Goal: Task Accomplishment & Management: Complete application form

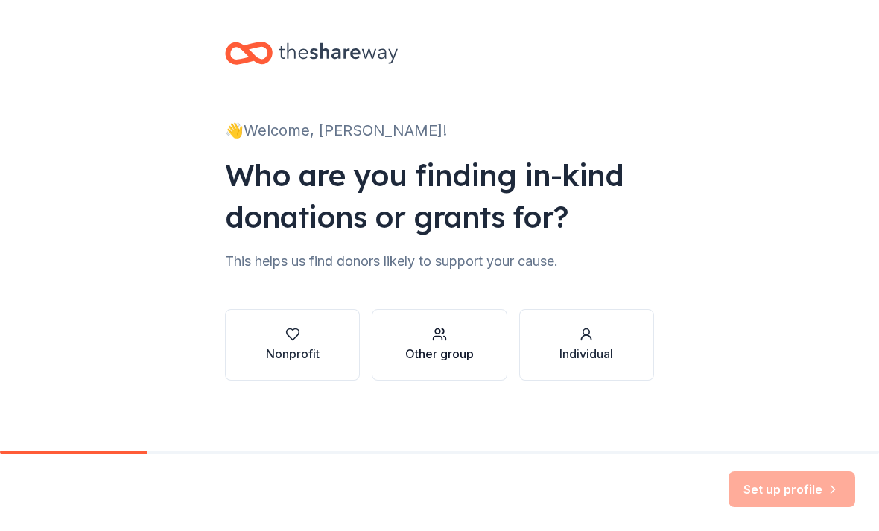
click at [455, 337] on div "button" at bounding box center [439, 334] width 69 height 15
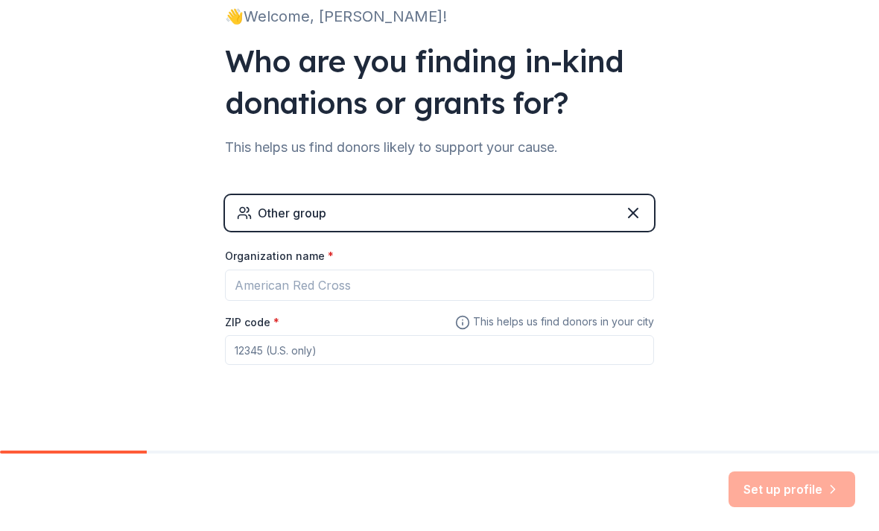
scroll to position [109, 0]
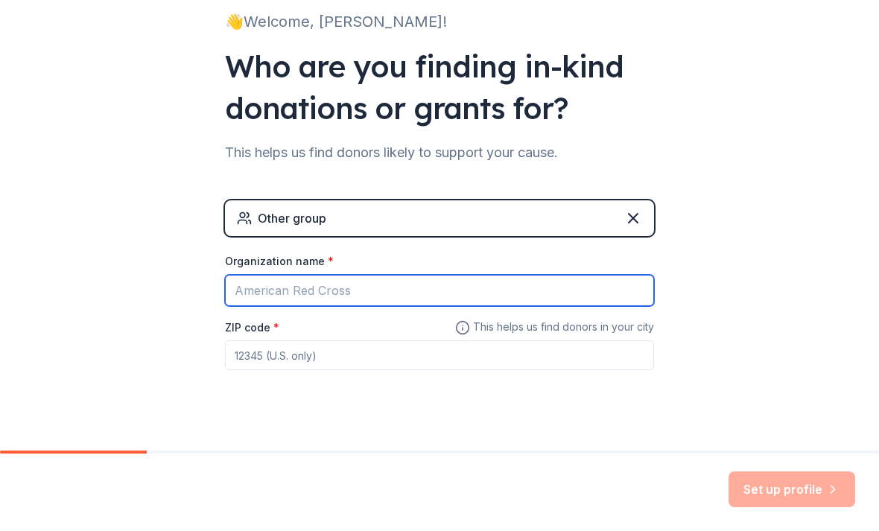
click at [612, 294] on input "Organization name *" at bounding box center [439, 290] width 429 height 31
type input "[DEMOGRAPHIC_DATA] of [GEOGRAPHIC_DATA]"
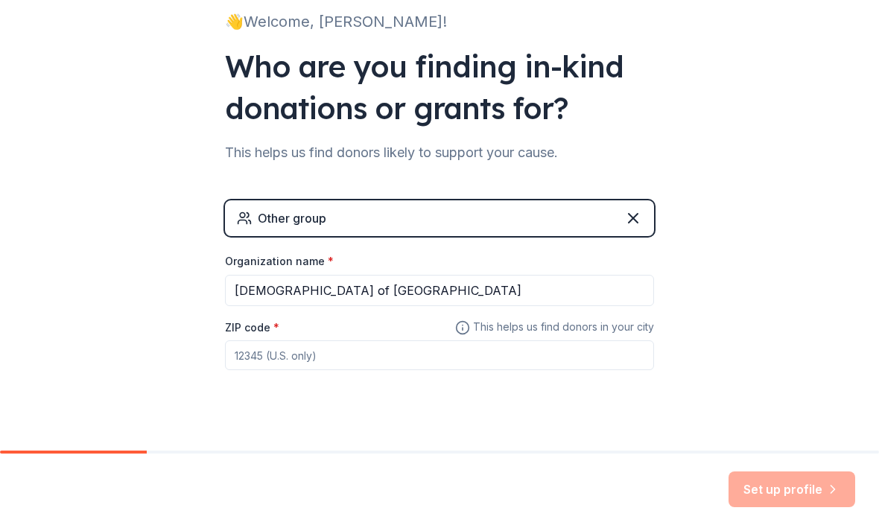
click at [647, 364] on input "ZIP code *" at bounding box center [439, 356] width 429 height 30
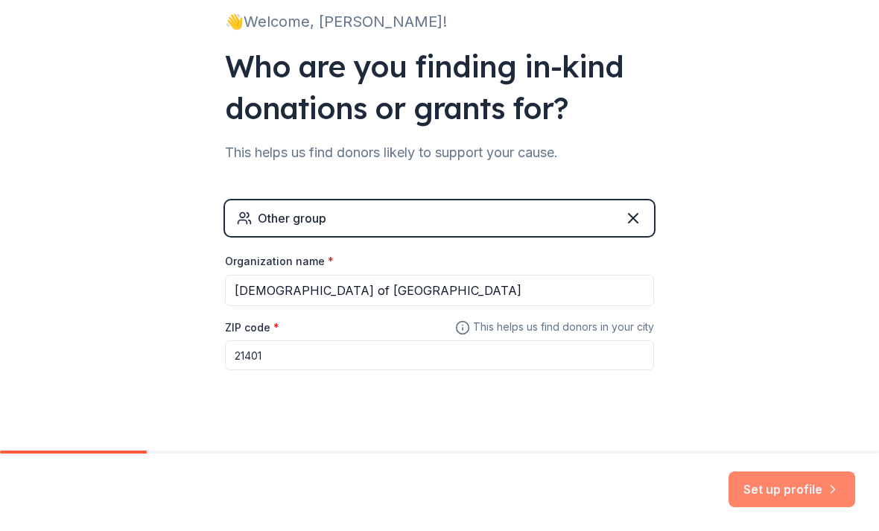
type input "21401"
click at [801, 495] on button "Set up profile" at bounding box center [792, 490] width 127 height 36
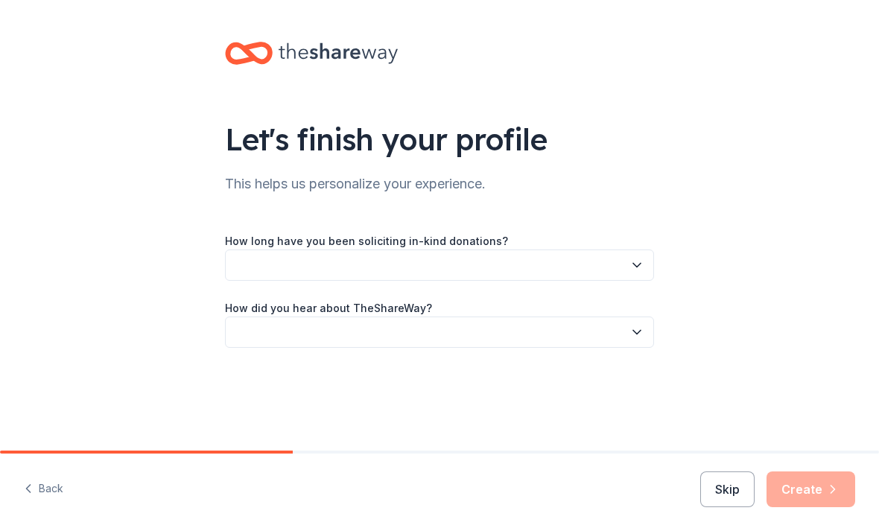
click at [637, 268] on icon "button" at bounding box center [636, 266] width 7 height 4
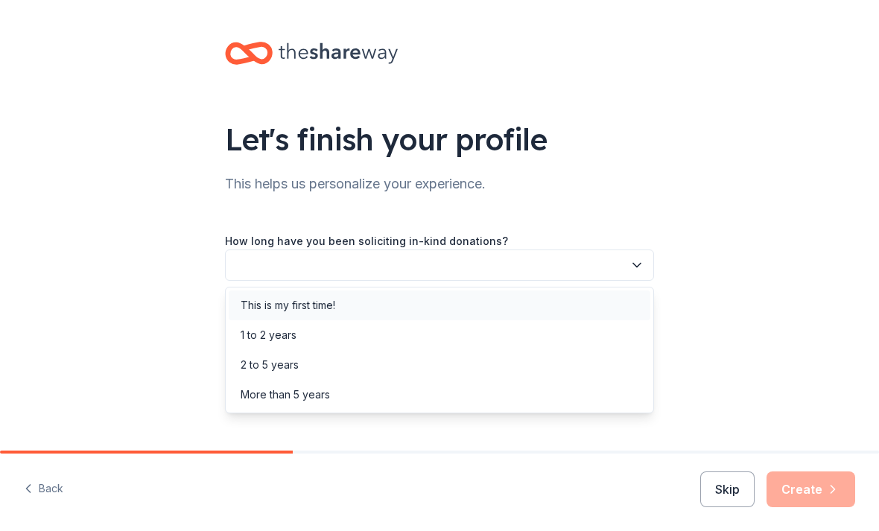
click at [349, 309] on div "This is my first time!" at bounding box center [440, 306] width 422 height 30
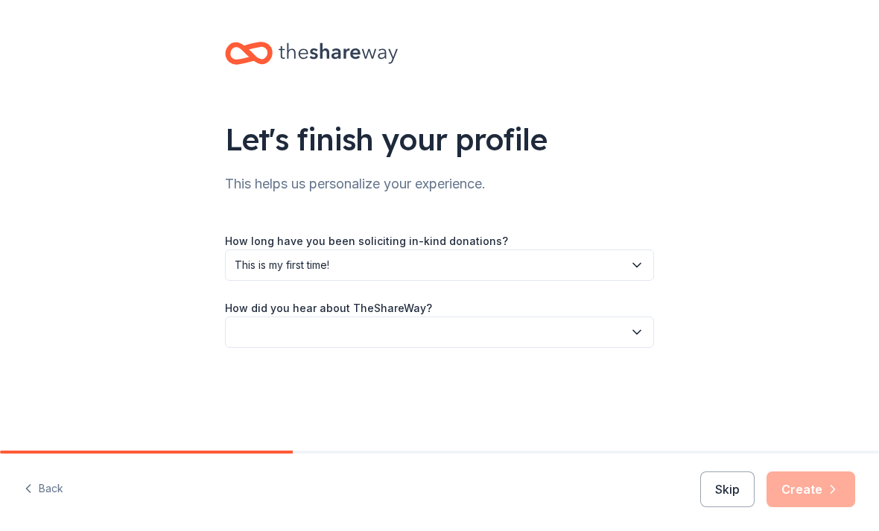
click at [637, 343] on button "button" at bounding box center [439, 332] width 429 height 31
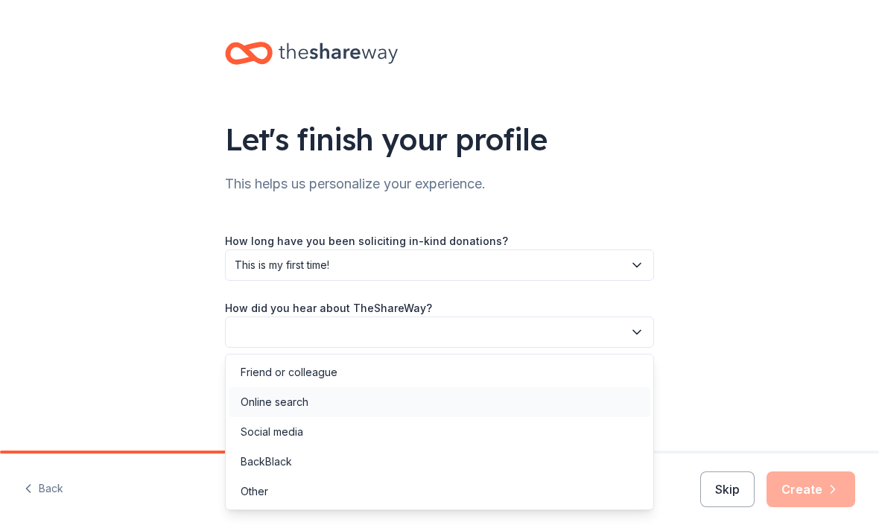
click at [314, 399] on div "Online search" at bounding box center [440, 403] width 422 height 30
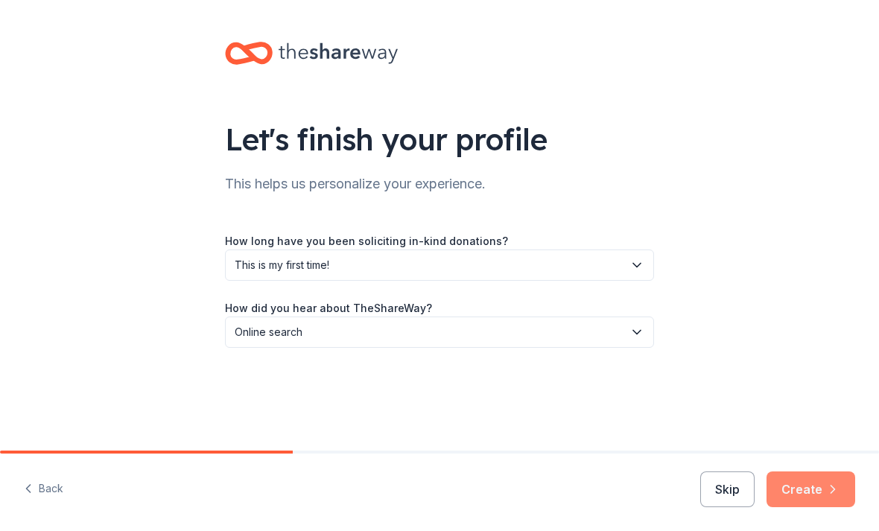
click at [824, 496] on button "Create" at bounding box center [811, 490] width 89 height 36
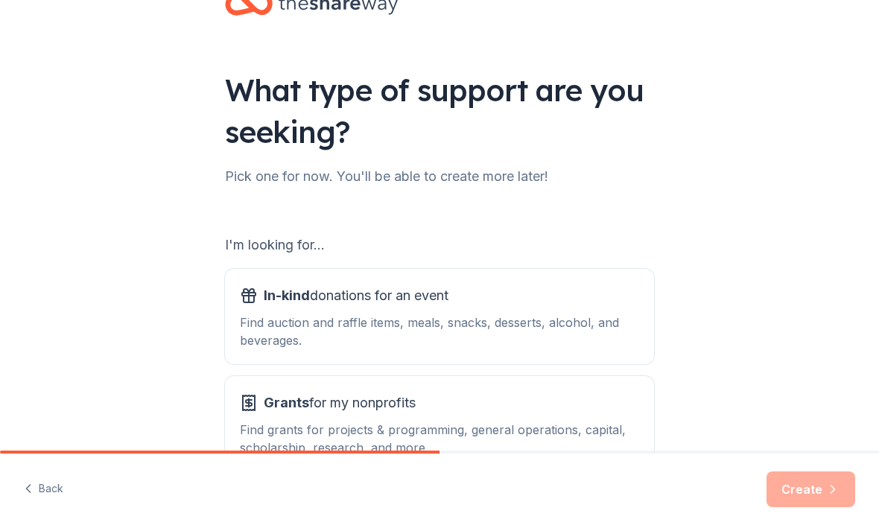
scroll to position [49, 0]
click at [569, 332] on div "Find auction and raffle items, meals, snacks, desserts, alcohol, and beverages." at bounding box center [439, 332] width 399 height 36
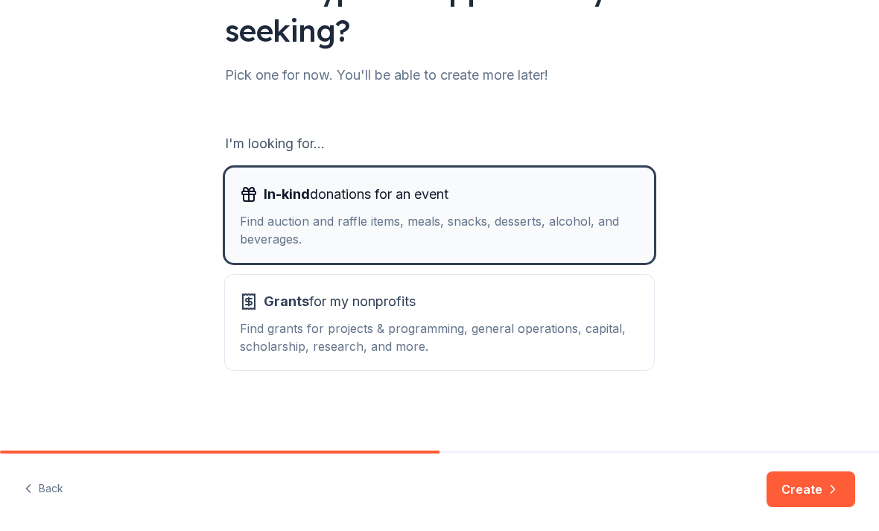
scroll to position [151, 0]
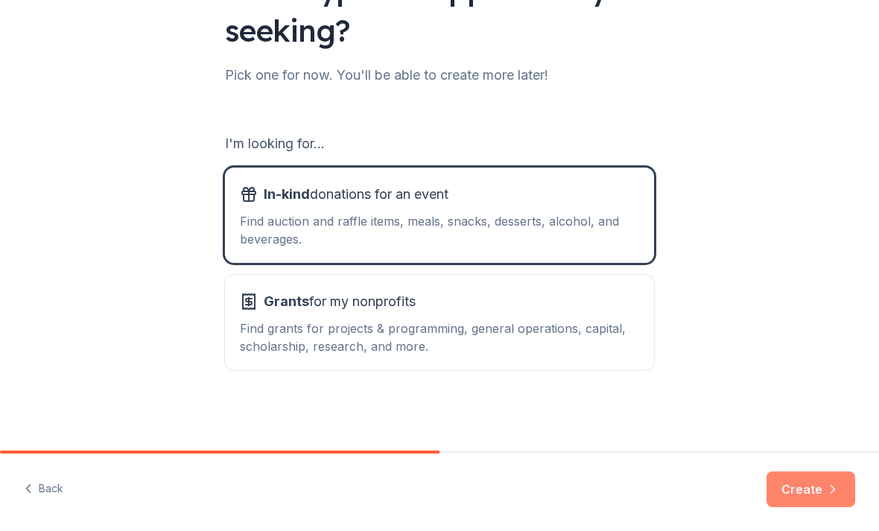
click at [812, 493] on button "Create" at bounding box center [811, 490] width 89 height 36
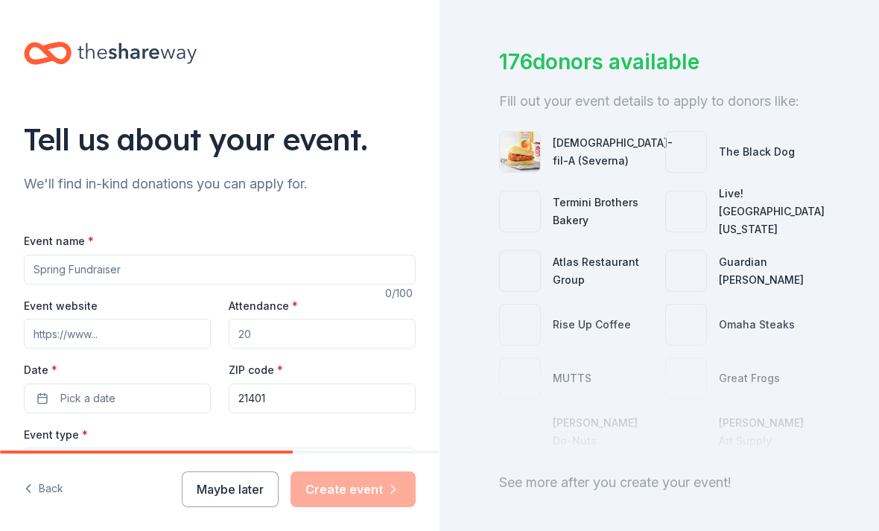
scroll to position [72, 0]
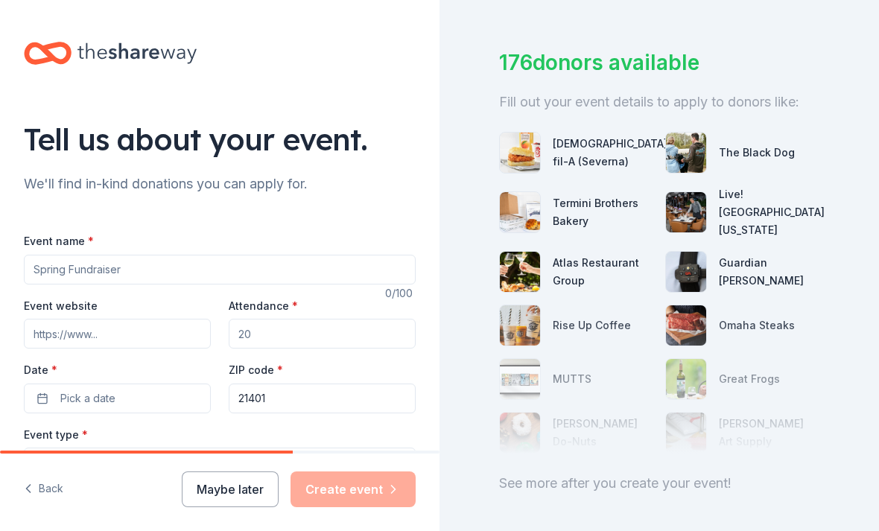
click at [378, 273] on input "Event name *" at bounding box center [220, 270] width 392 height 30
type input "Fall Festival"
click at [51, 342] on input "Event website" at bounding box center [117, 334] width 187 height 30
click at [258, 330] on input "Attendance *" at bounding box center [322, 334] width 187 height 30
type input "100"
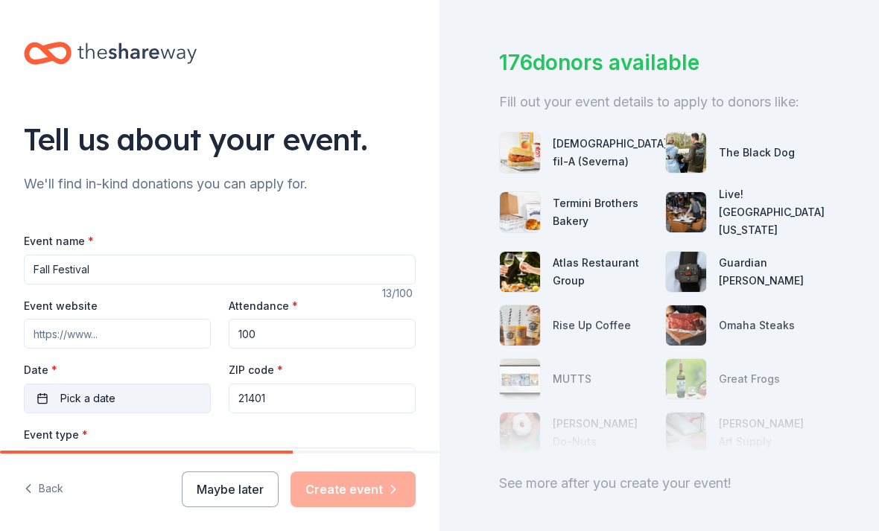
click at [85, 404] on span "Pick a date" at bounding box center [87, 399] width 55 height 18
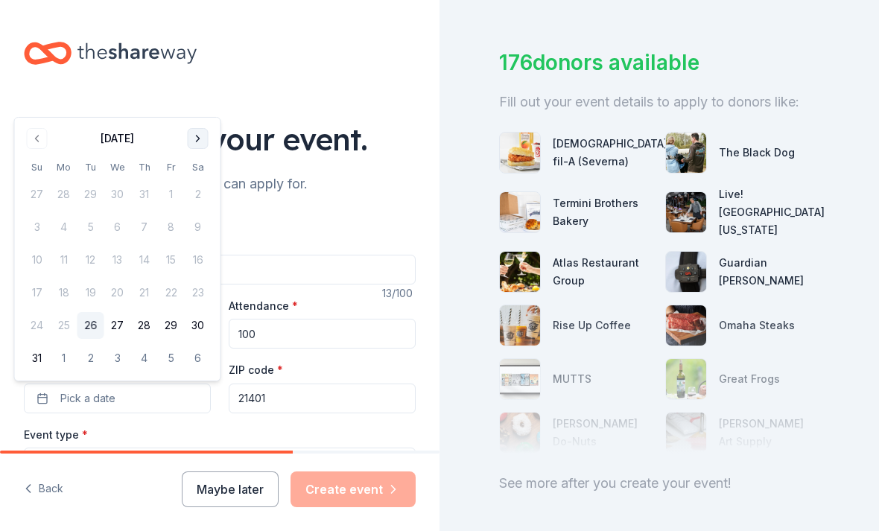
click at [191, 140] on button "Go to next month" at bounding box center [198, 138] width 21 height 21
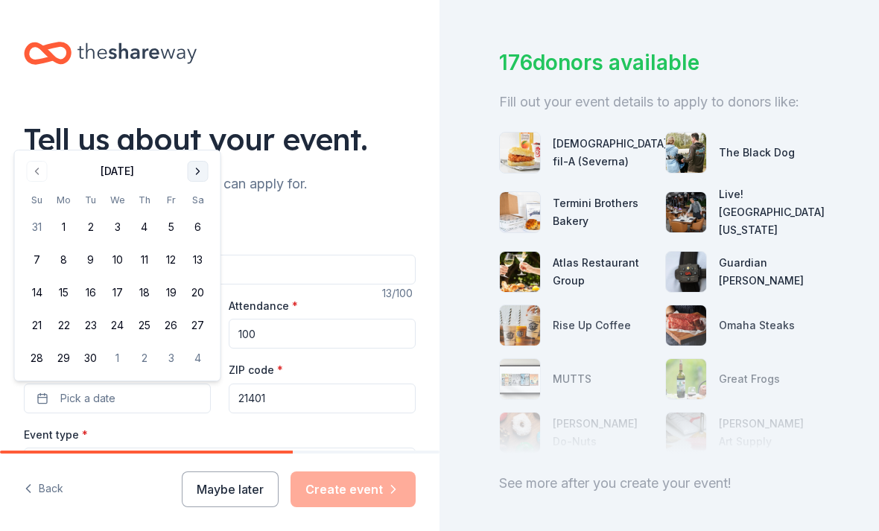
click at [195, 171] on button "Go to next month" at bounding box center [198, 171] width 21 height 21
click at [189, 173] on button "Go to next month" at bounding box center [198, 171] width 21 height 21
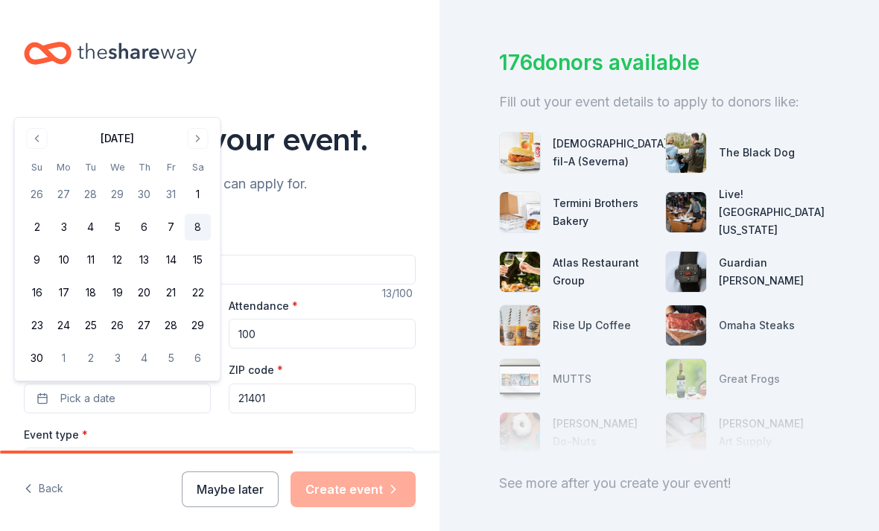
click at [193, 227] on button "8" at bounding box center [198, 227] width 27 height 27
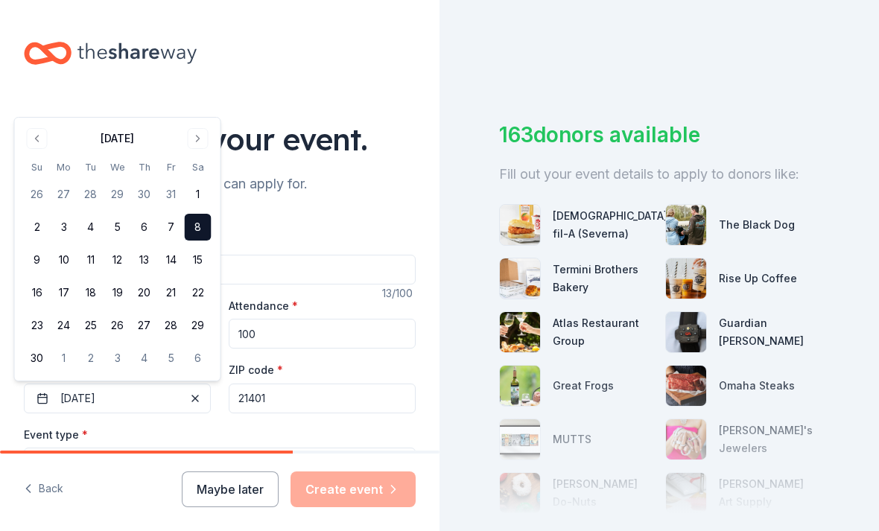
click at [71, 457] on button "Select" at bounding box center [220, 463] width 392 height 31
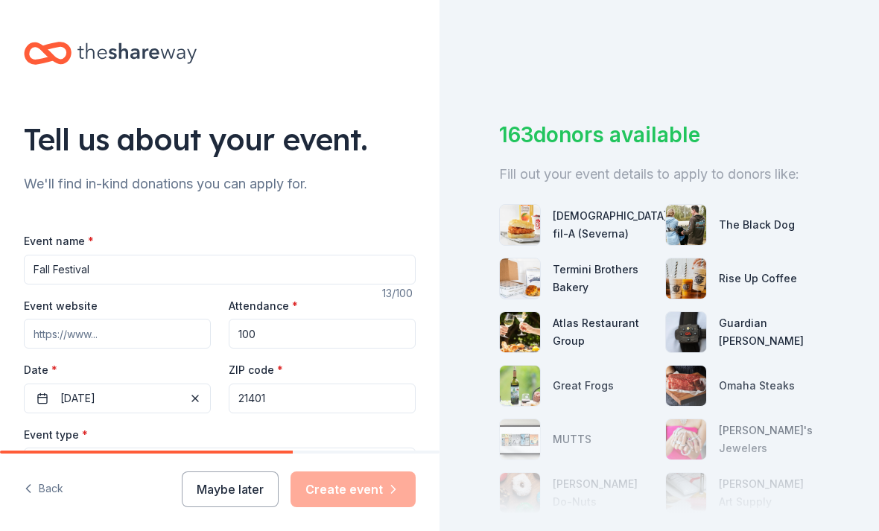
click at [60, 458] on span "Select" at bounding box center [49, 464] width 31 height 18
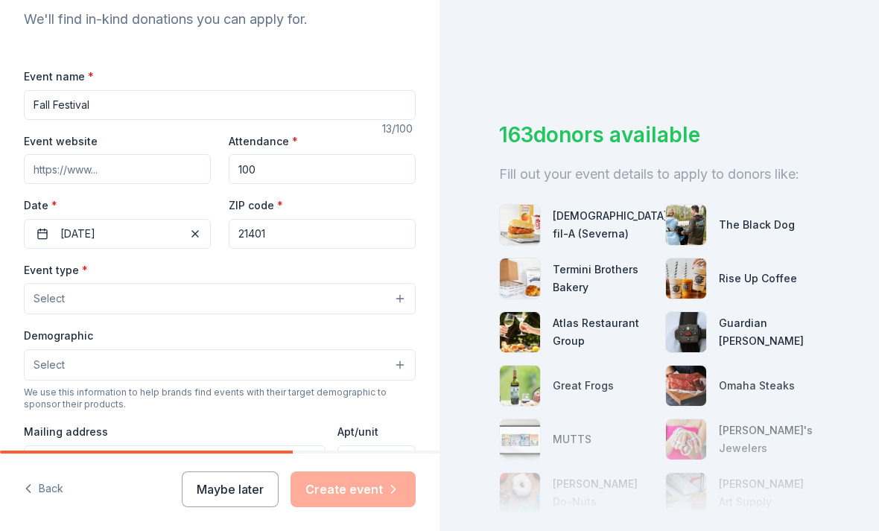
scroll to position [180, 0]
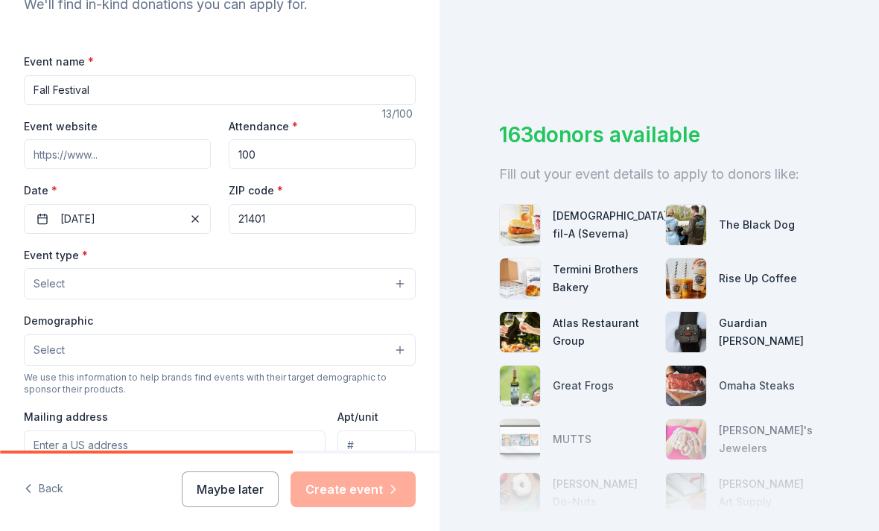
click at [197, 290] on button "Select" at bounding box center [220, 283] width 392 height 31
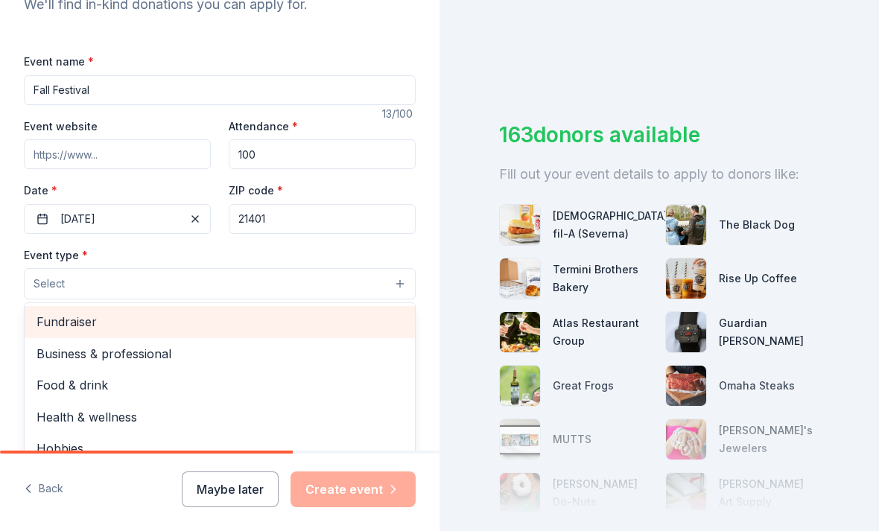
click at [51, 325] on span "Fundraiser" at bounding box center [220, 321] width 367 height 19
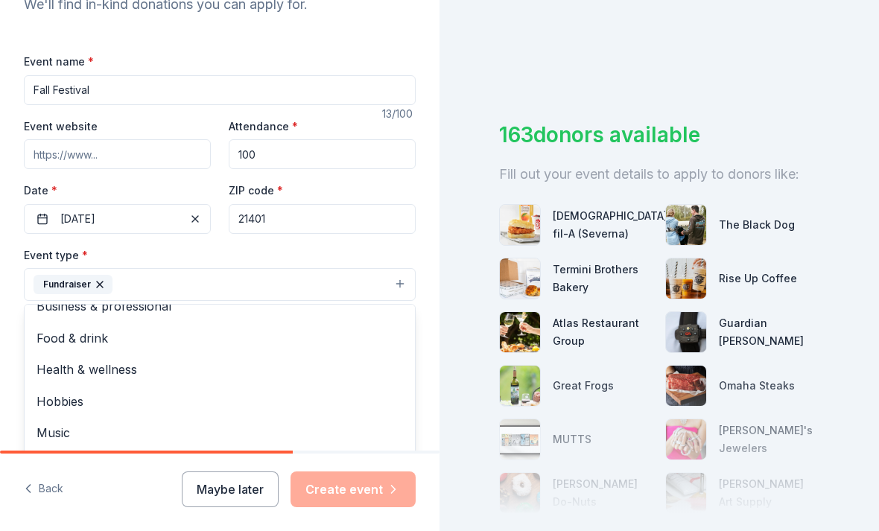
scroll to position [16, 0]
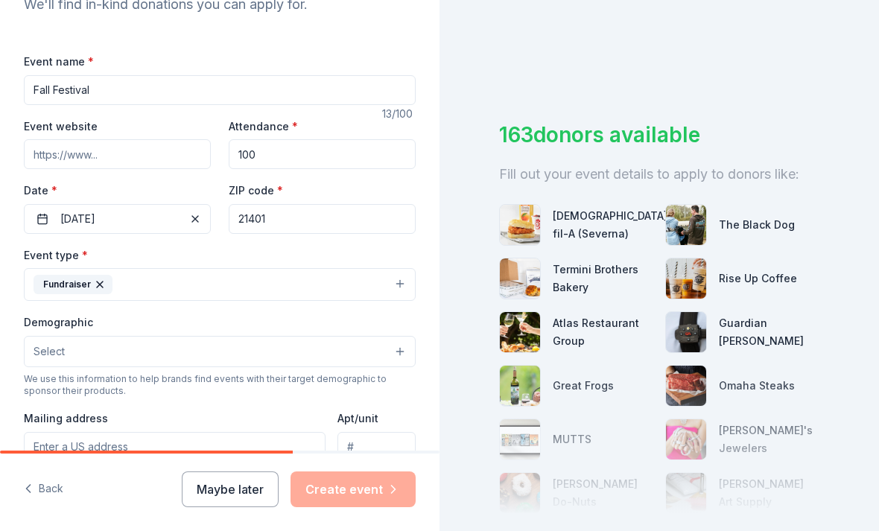
click at [45, 343] on button "Select" at bounding box center [220, 351] width 392 height 31
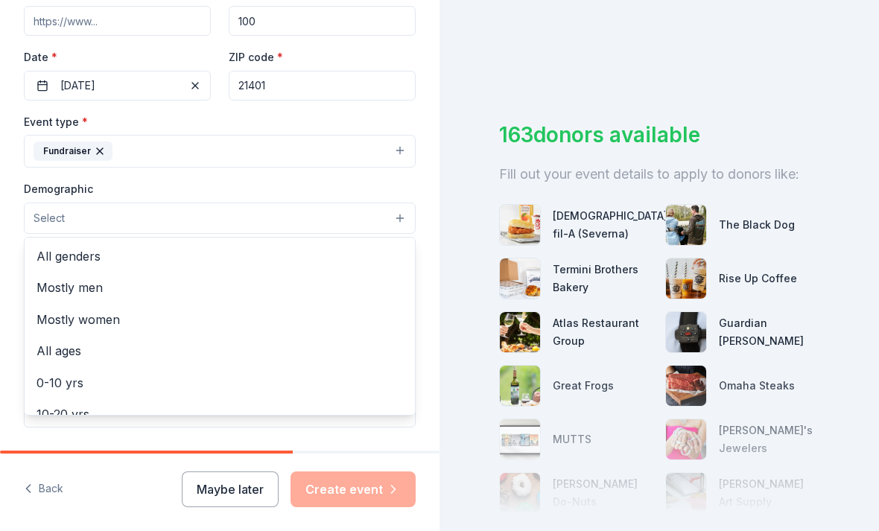
scroll to position [325, 0]
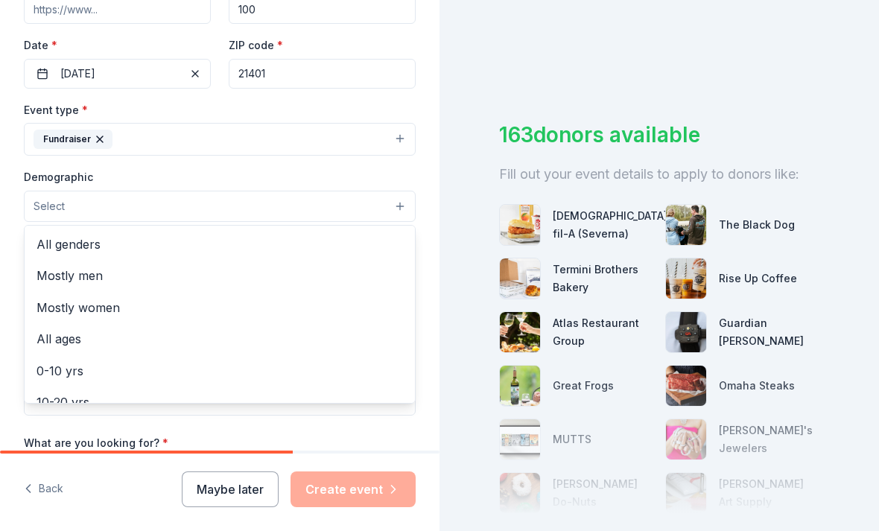
click at [48, 247] on span "All genders" at bounding box center [220, 244] width 367 height 19
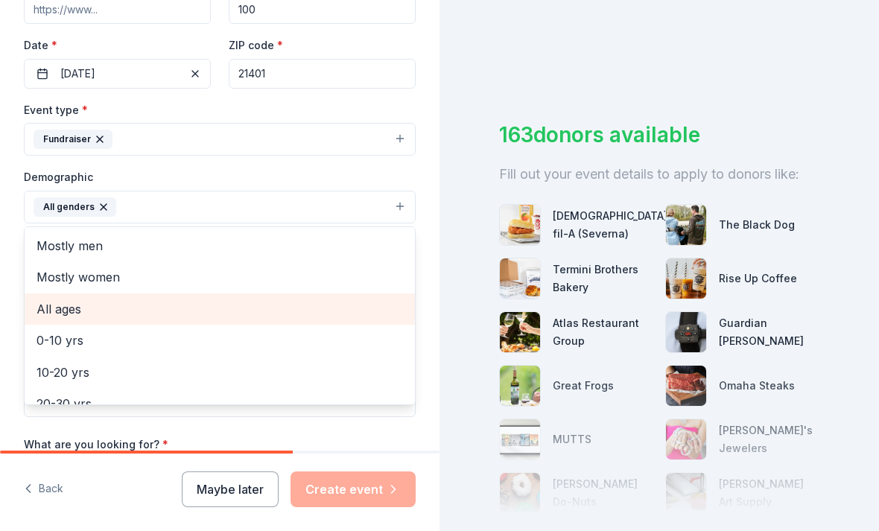
click at [54, 313] on span "All ages" at bounding box center [220, 309] width 367 height 19
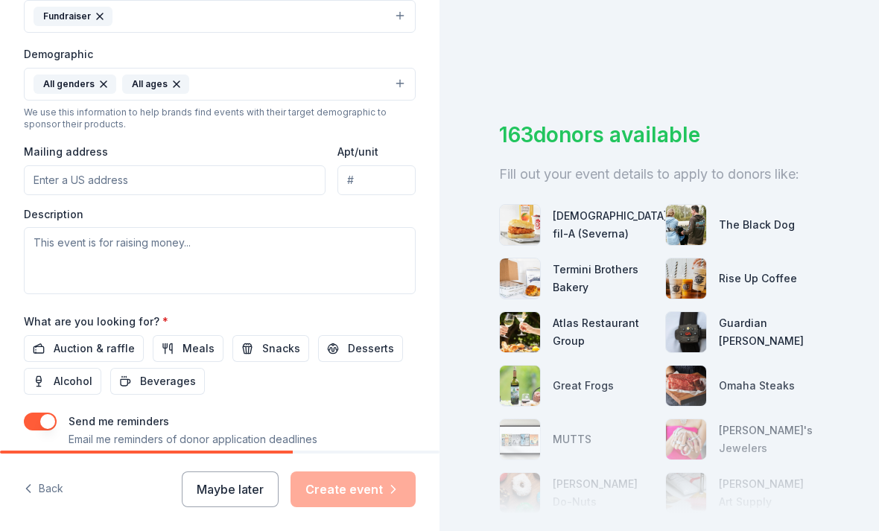
scroll to position [454, 0]
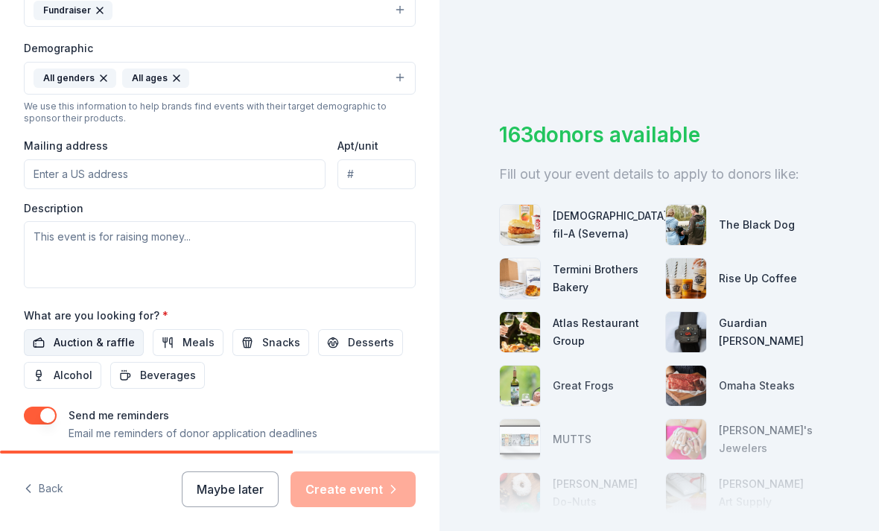
click at [75, 340] on span "Auction & raffle" at bounding box center [94, 343] width 81 height 18
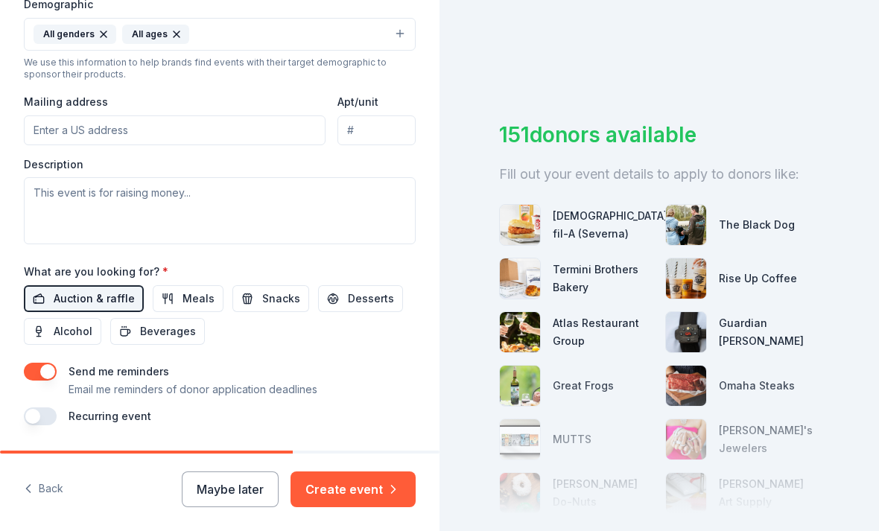
scroll to position [48, 0]
click at [390, 490] on icon "button" at bounding box center [393, 489] width 15 height 15
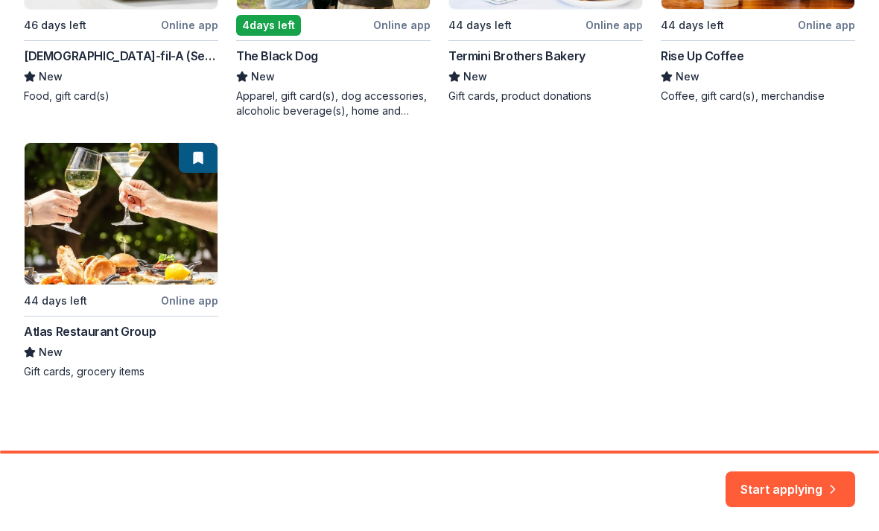
scroll to position [437, 0]
click at [782, 489] on button "Start applying" at bounding box center [791, 481] width 130 height 36
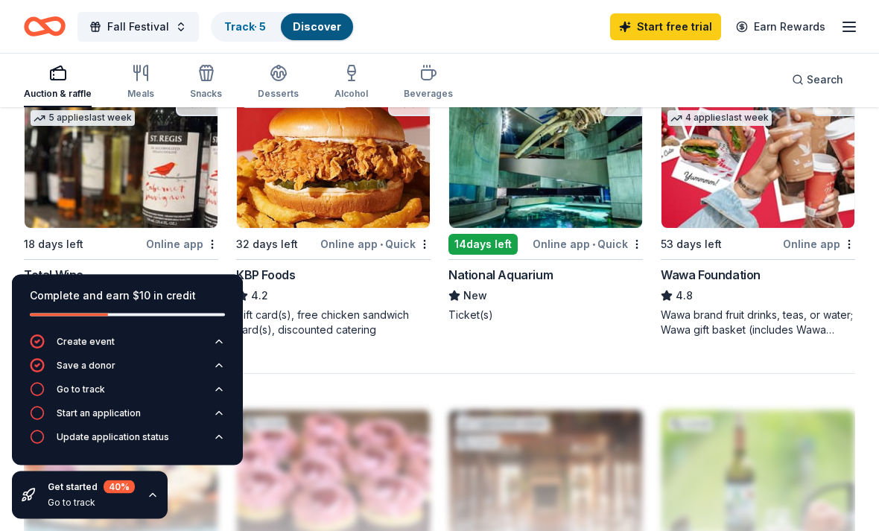
scroll to position [1339, 0]
click at [174, 253] on div "Online app" at bounding box center [182, 244] width 72 height 19
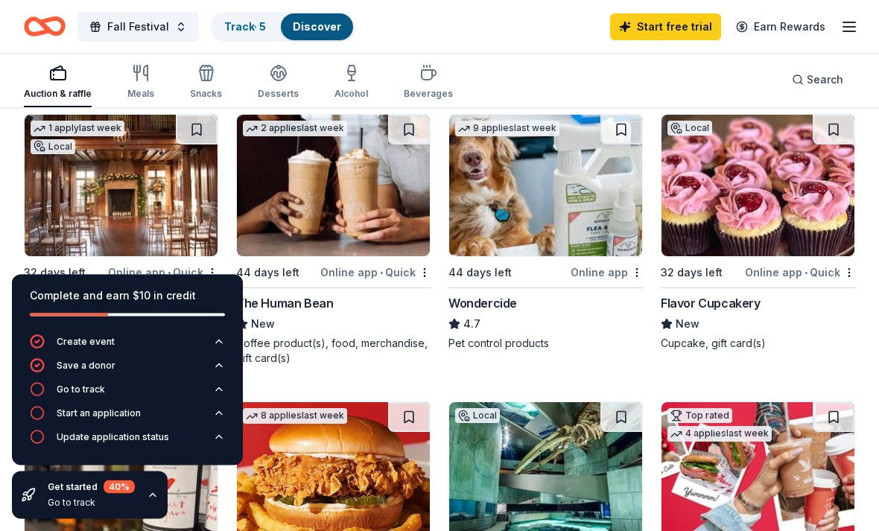
scroll to position [1023, 0]
click at [162, 276] on div "Online app • Quick" at bounding box center [163, 272] width 110 height 19
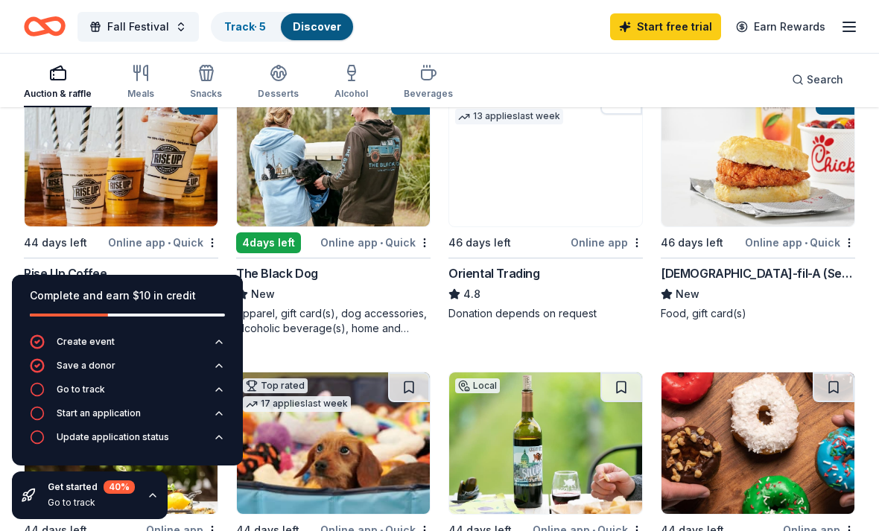
scroll to position [188, 0]
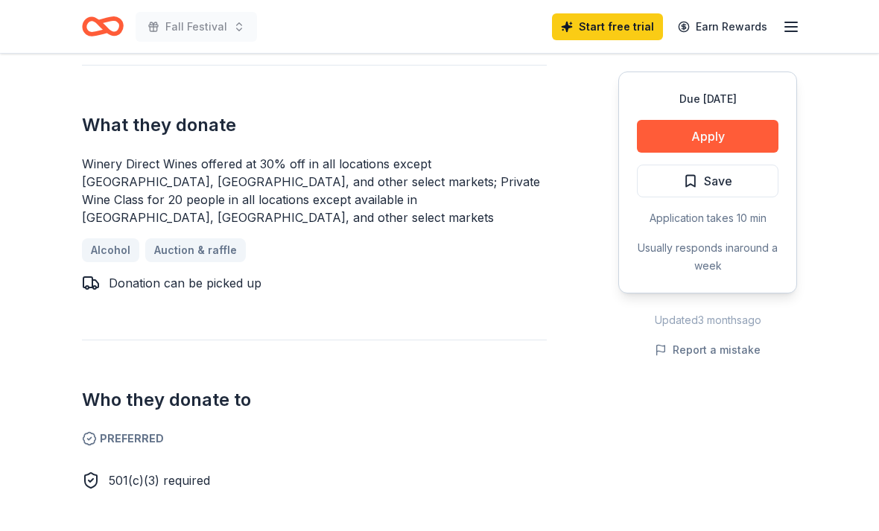
scroll to position [604, 0]
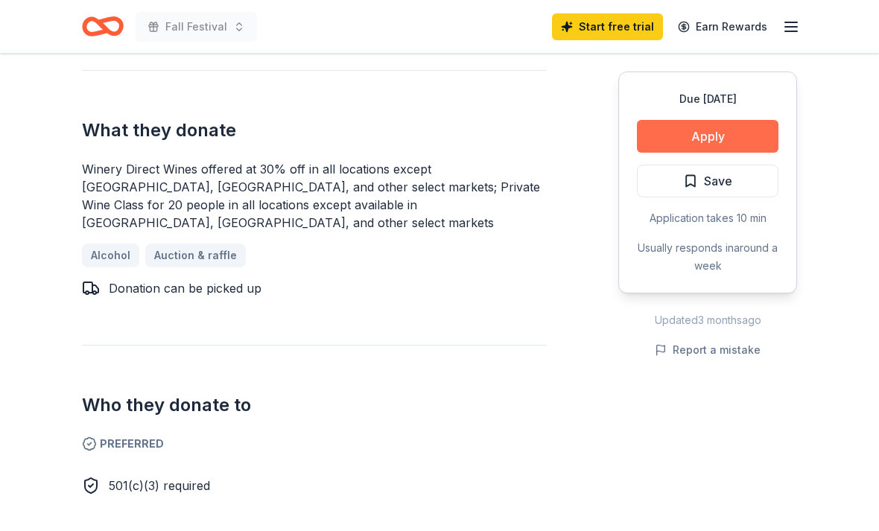
click at [718, 140] on button "Apply" at bounding box center [708, 136] width 142 height 33
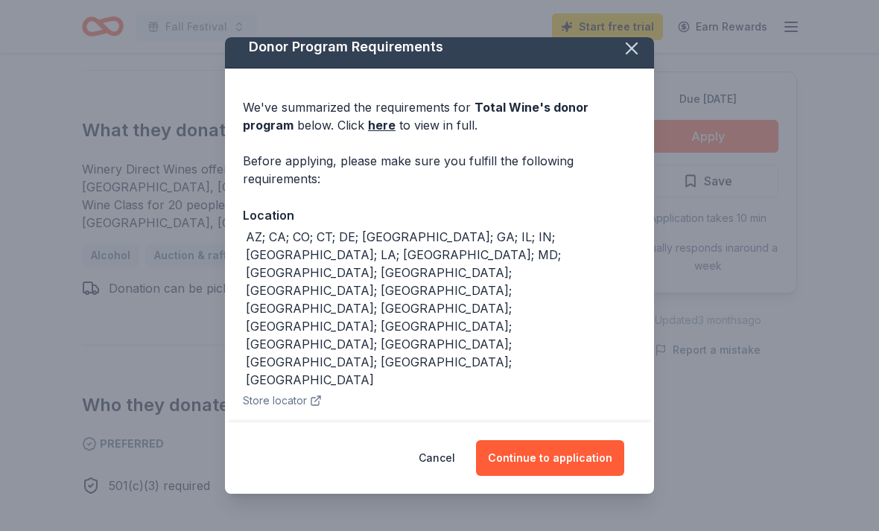
scroll to position [10, 0]
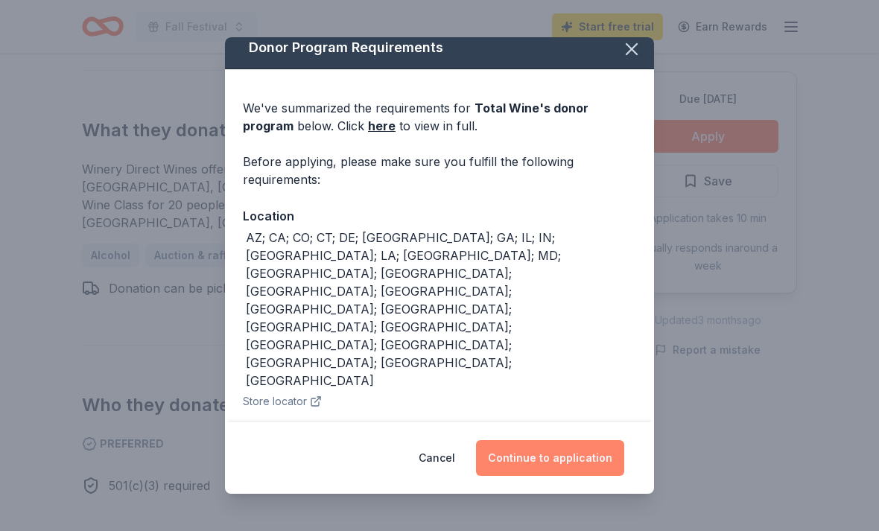
click at [581, 469] on button "Continue to application" at bounding box center [550, 458] width 148 height 36
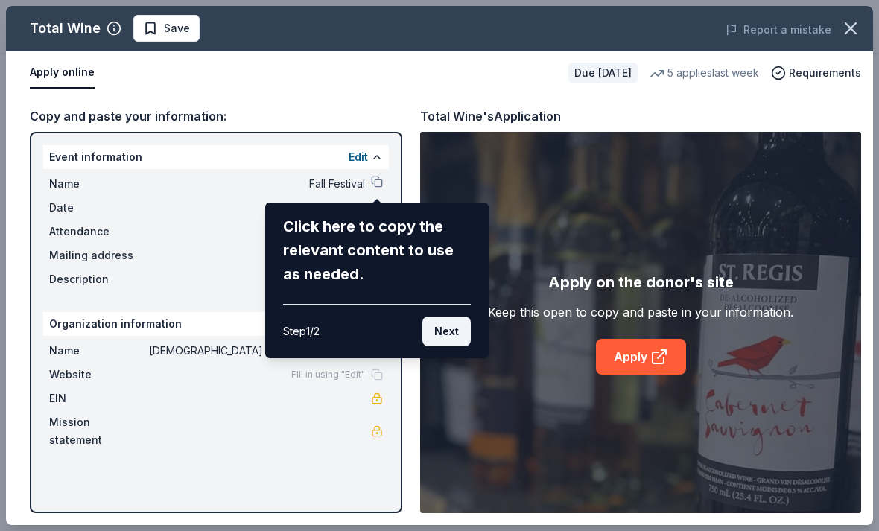
click at [446, 333] on button "Next" at bounding box center [447, 332] width 48 height 30
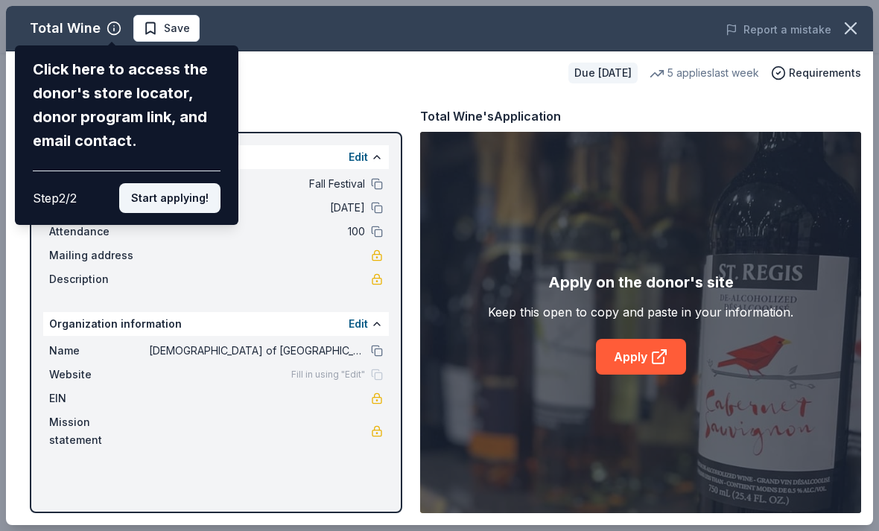
click at [151, 183] on button "Start applying!" at bounding box center [169, 198] width 101 height 30
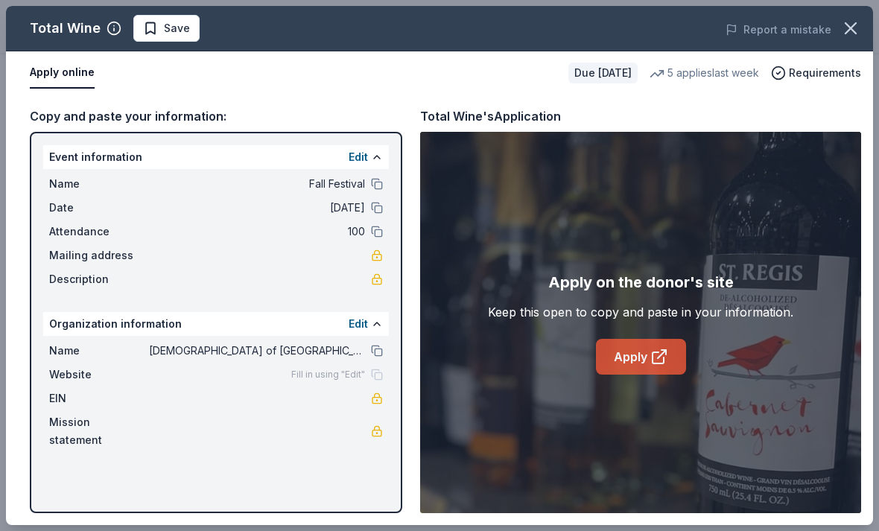
click at [651, 364] on icon at bounding box center [660, 357] width 18 height 18
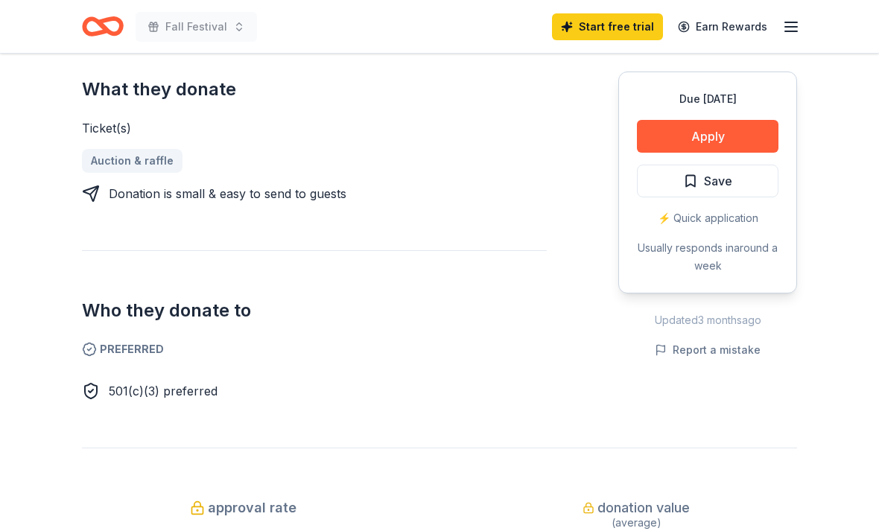
scroll to position [607, 0]
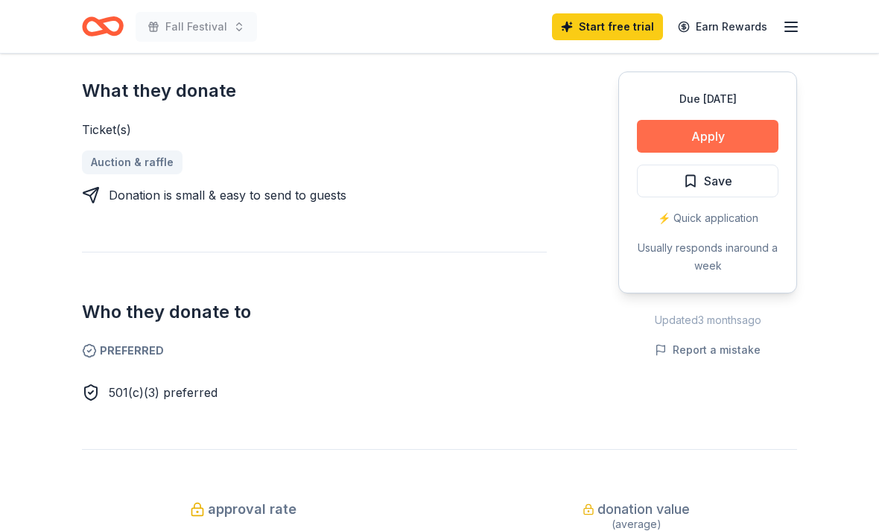
click at [731, 136] on button "Apply" at bounding box center [708, 136] width 142 height 33
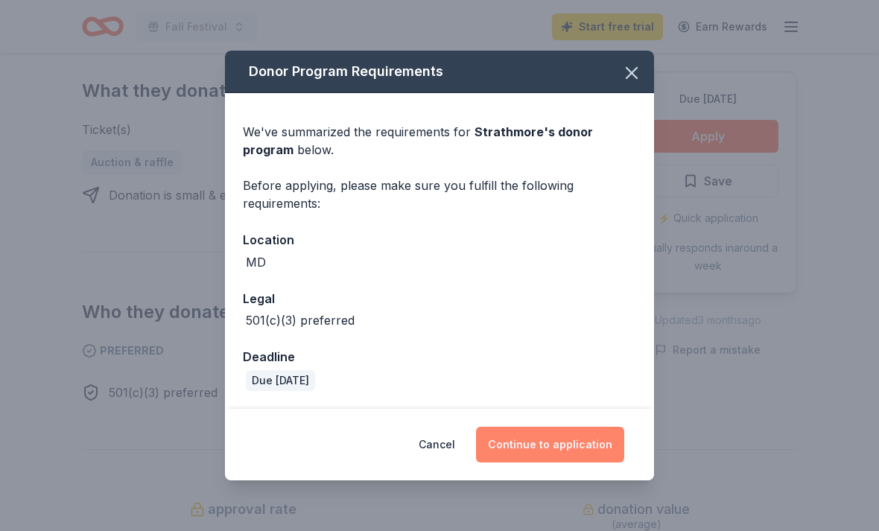
click at [583, 449] on button "Continue to application" at bounding box center [550, 445] width 148 height 36
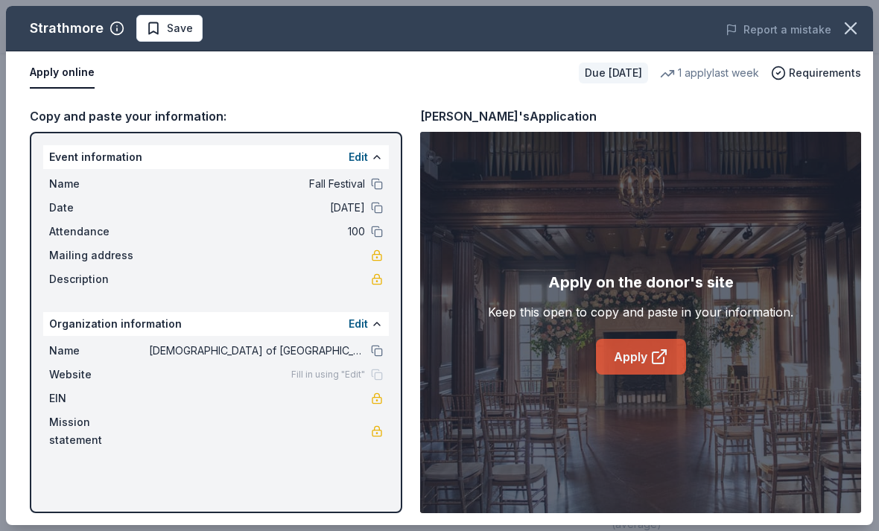
click at [624, 362] on link "Apply" at bounding box center [641, 357] width 90 height 36
